Goal: Check status

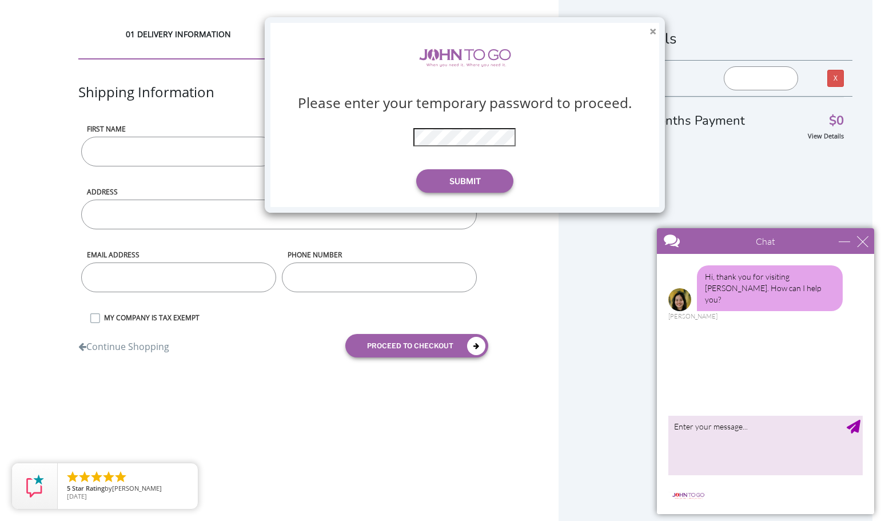
click at [652, 30] on button "×" at bounding box center [653, 32] width 7 height 12
click at [451, 180] on button "Submit" at bounding box center [464, 180] width 97 height 23
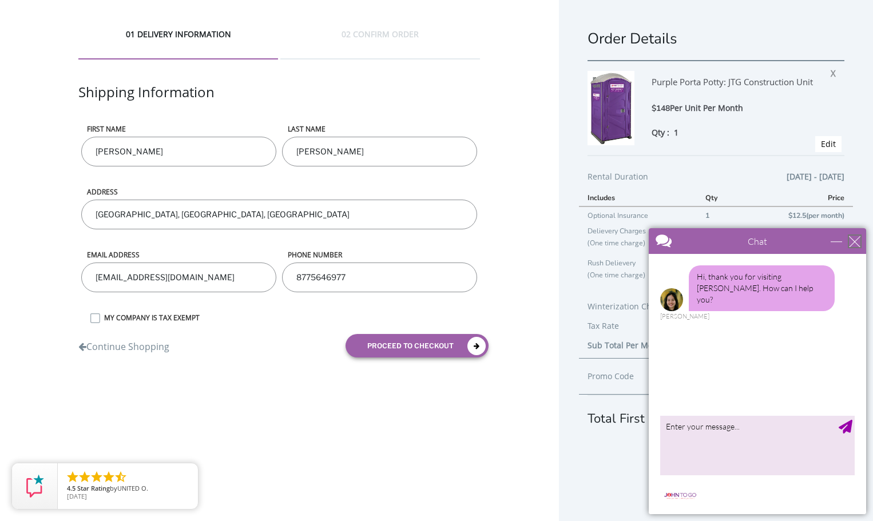
click at [858, 237] on div "close" at bounding box center [854, 241] width 11 height 11
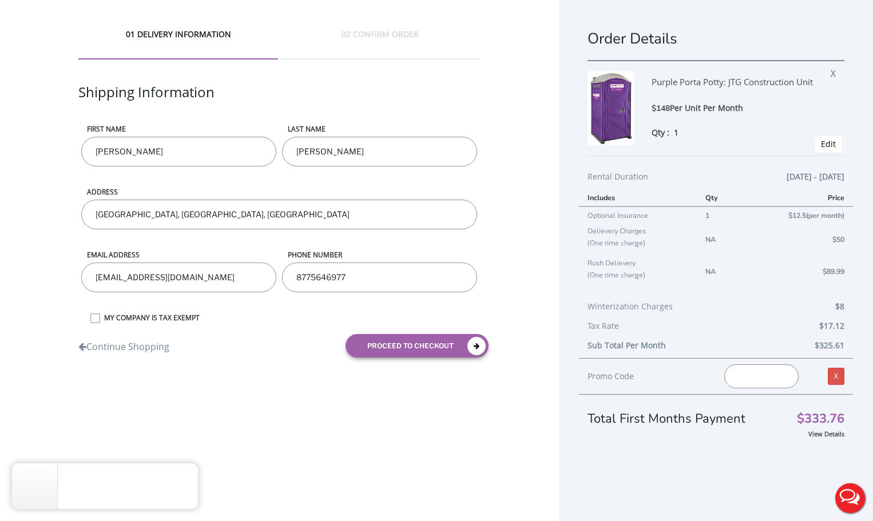
click at [852, 110] on div "Order Details Purple Porta Potty: JTG Construction Unit $148 Per Unit Per Month…" at bounding box center [716, 273] width 314 height 547
